Goal: Task Accomplishment & Management: Manage account settings

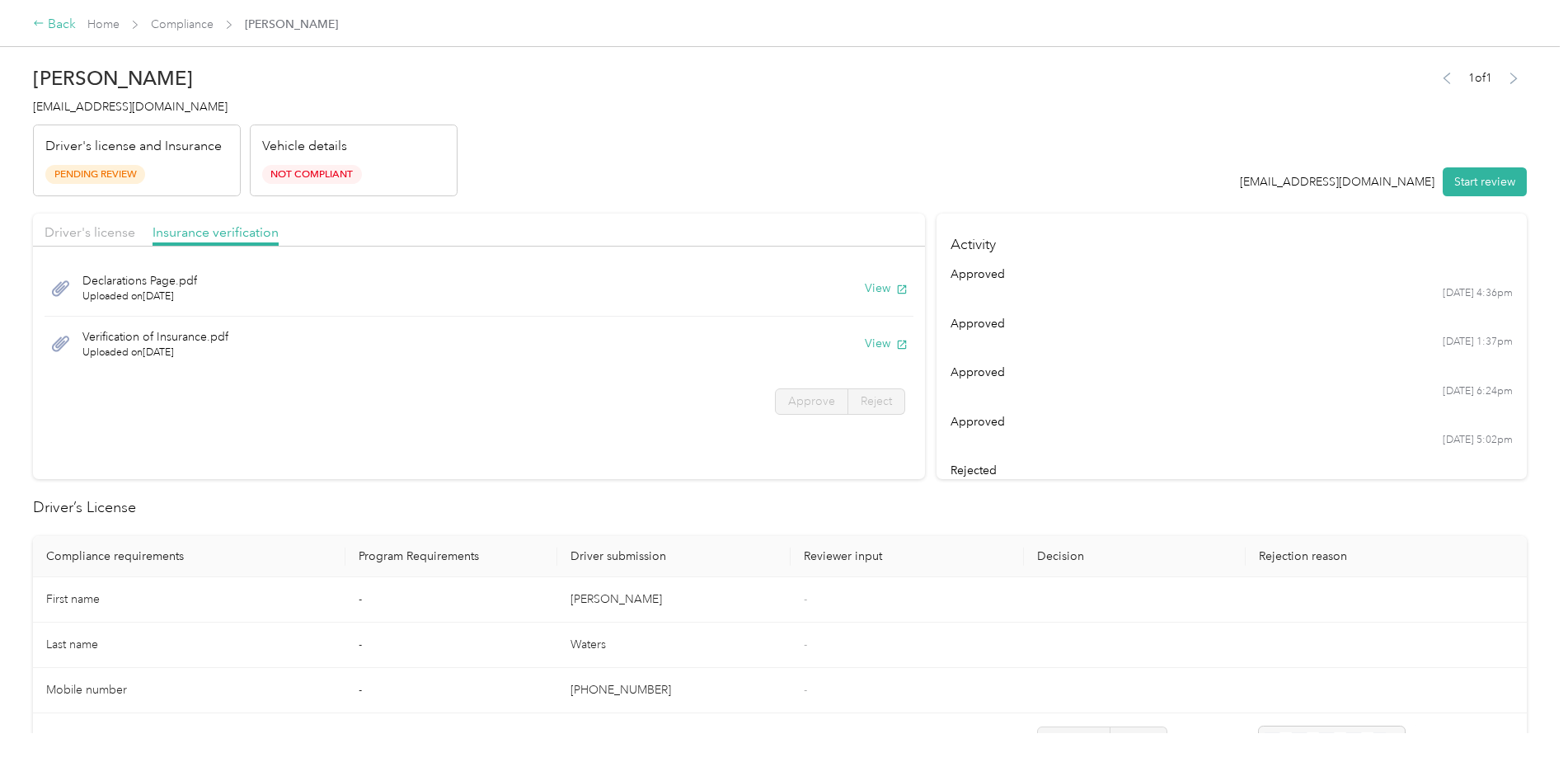
click at [71, 34] on div "Back" at bounding box center [55, 25] width 43 height 20
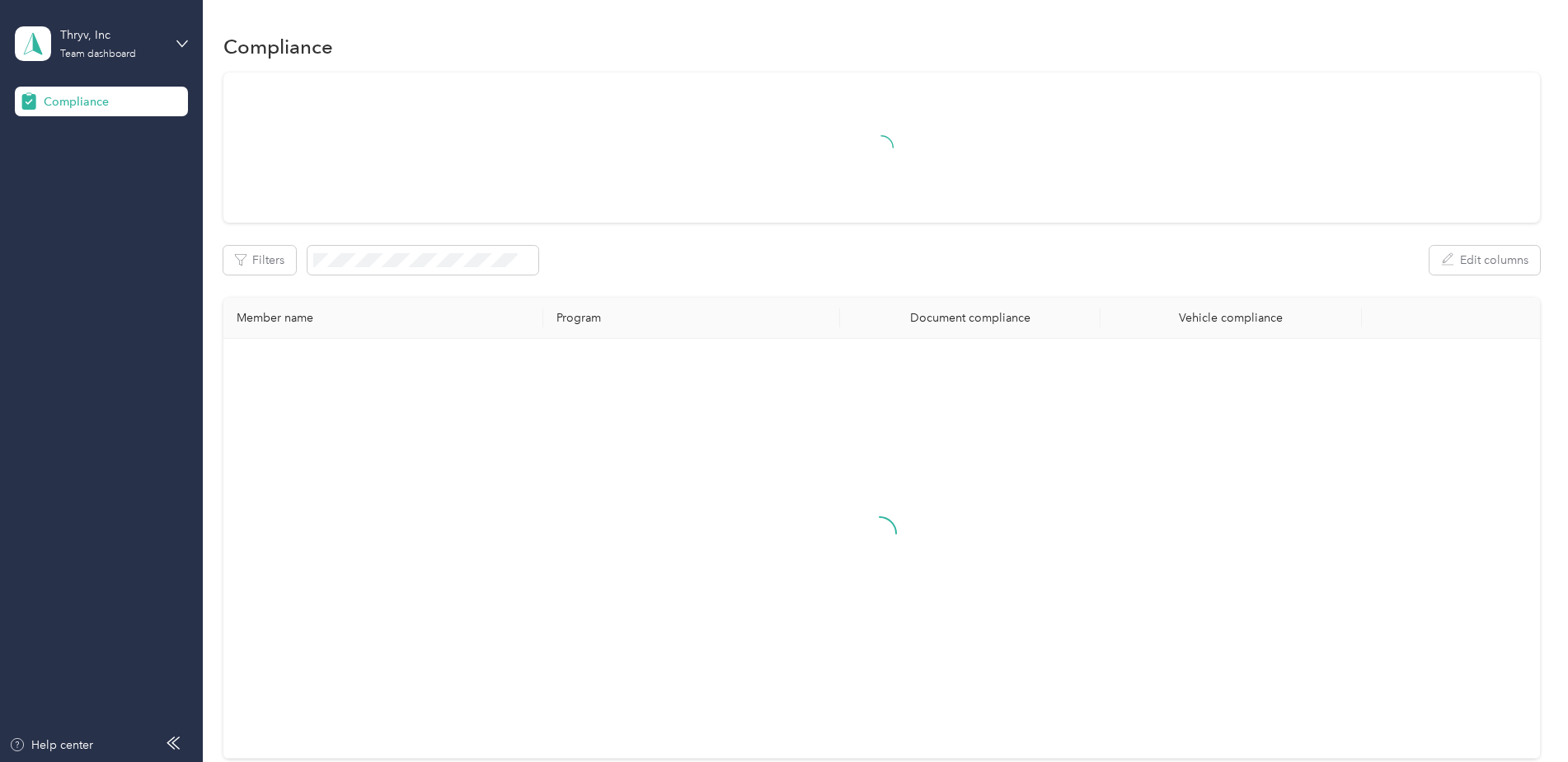
click at [179, 49] on div "Thryv, Inc Team dashboard" at bounding box center [101, 44] width 173 height 57
click at [87, 178] on div "Log out" at bounding box center [187, 172] width 324 height 29
